Goal: Navigation & Orientation: Find specific page/section

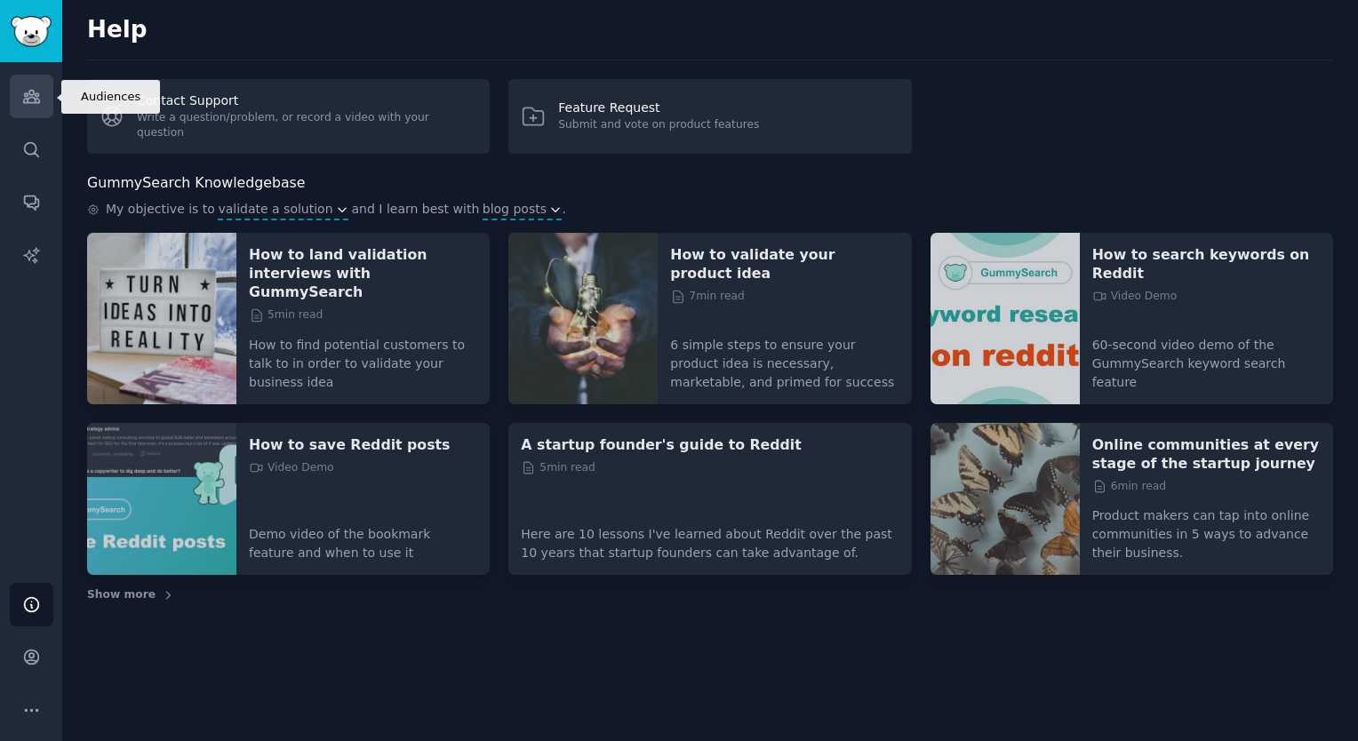
click at [36, 92] on icon "Sidebar" at bounding box center [31, 96] width 19 height 19
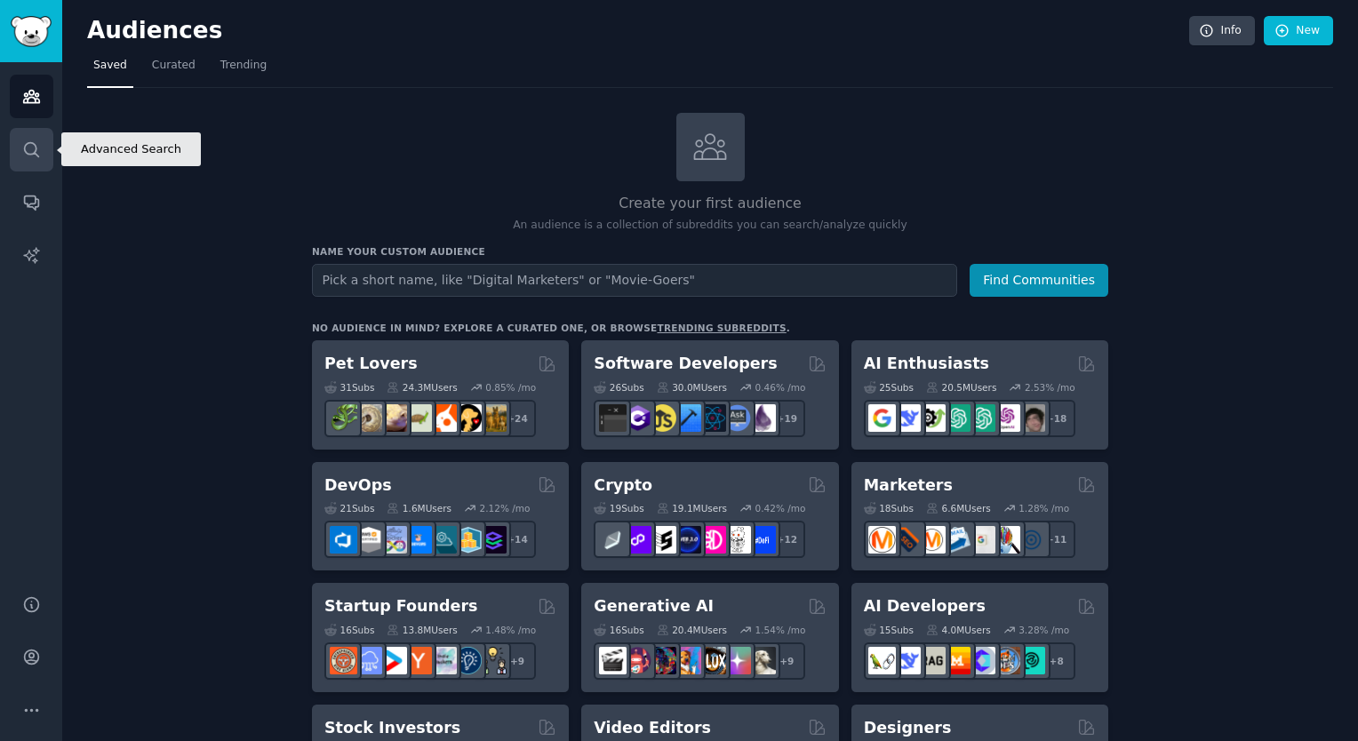
click at [40, 133] on link "Search" at bounding box center [32, 150] width 44 height 44
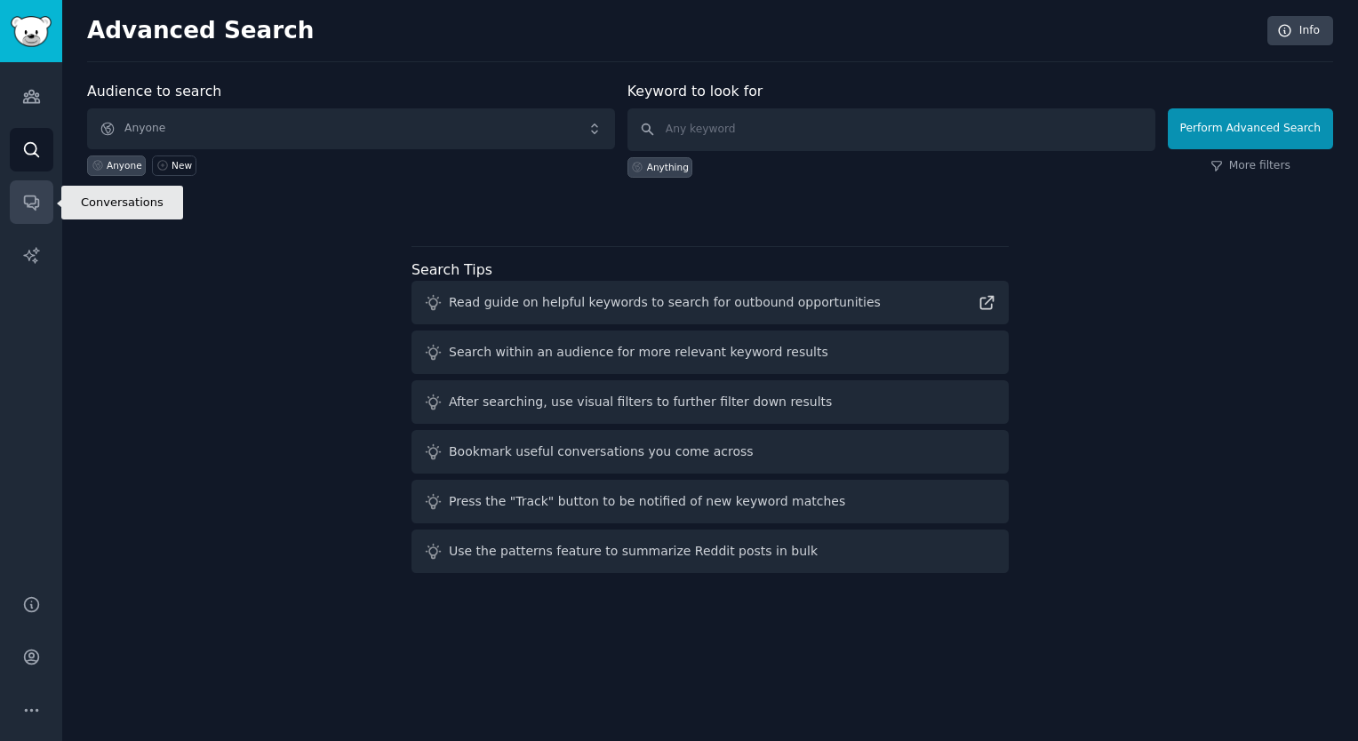
click at [29, 190] on link "Conversations" at bounding box center [32, 202] width 44 height 44
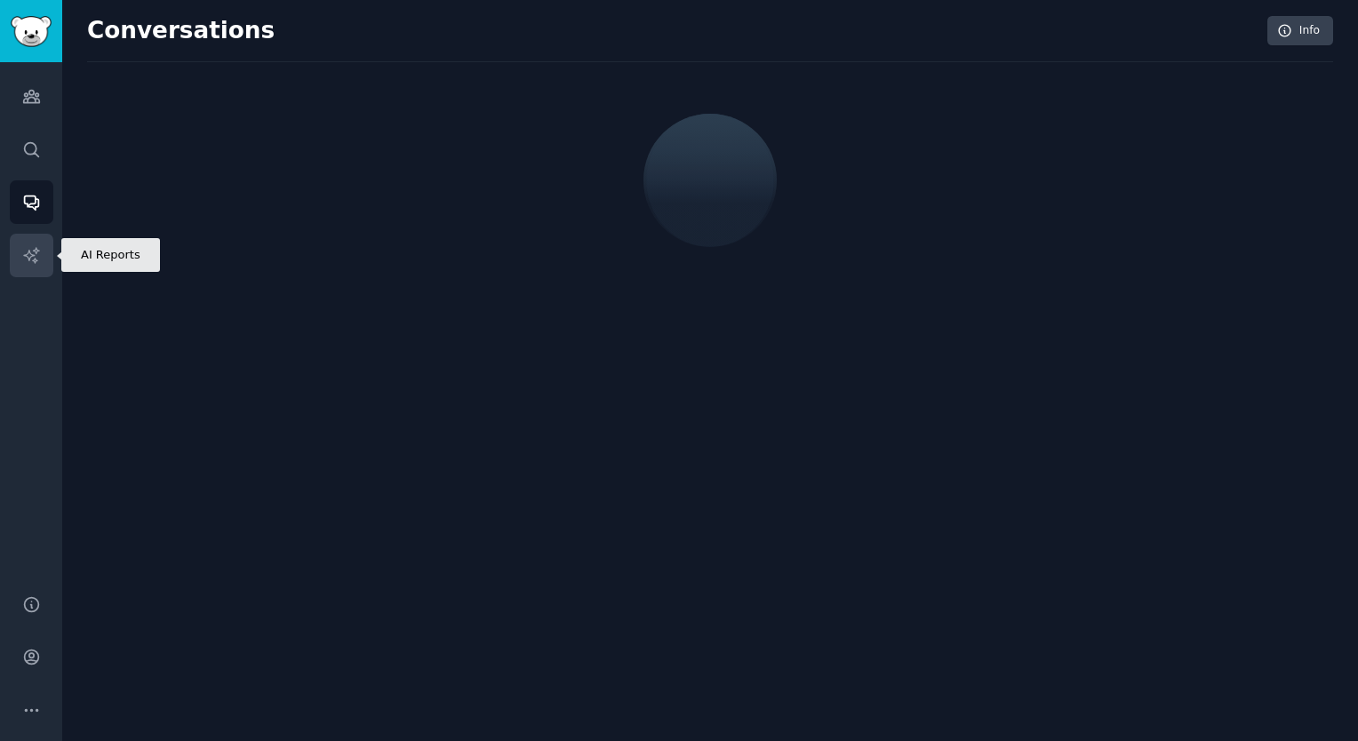
click at [45, 266] on link "AI Reports" at bounding box center [32, 256] width 44 height 44
